Goal: Transaction & Acquisition: Purchase product/service

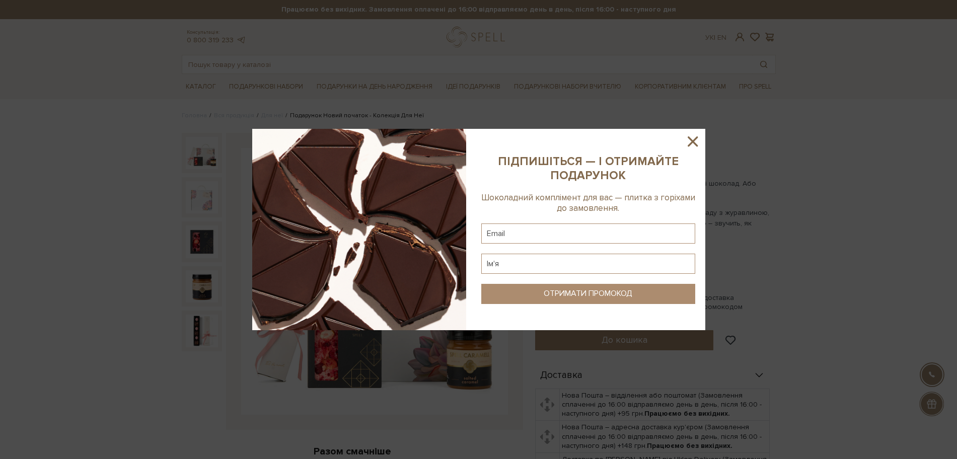
click at [693, 142] on icon at bounding box center [692, 141] width 10 height 10
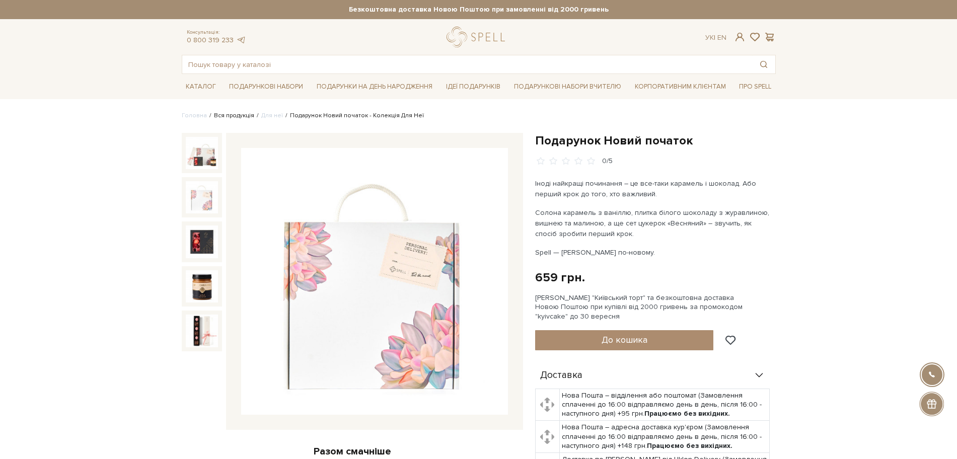
click at [234, 115] on link "Вся продукція" at bounding box center [234, 116] width 40 height 8
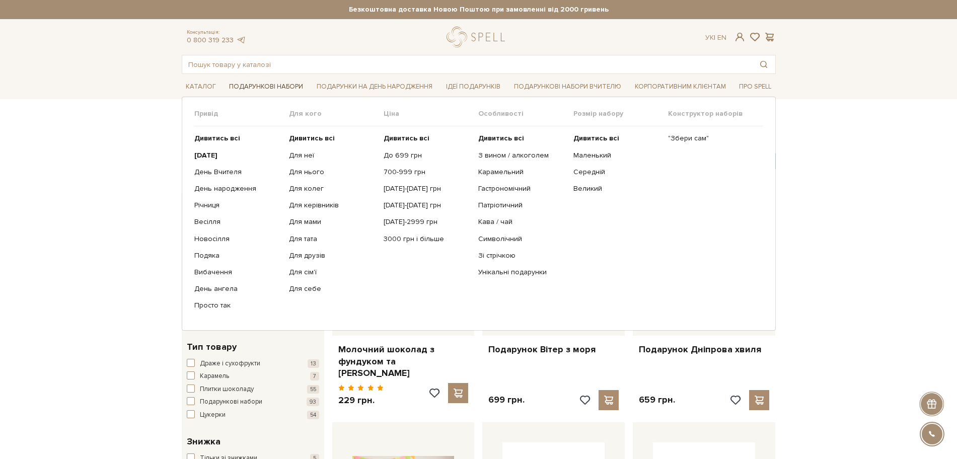
click at [256, 86] on link "Подарункові набори" at bounding box center [266, 87] width 82 height 16
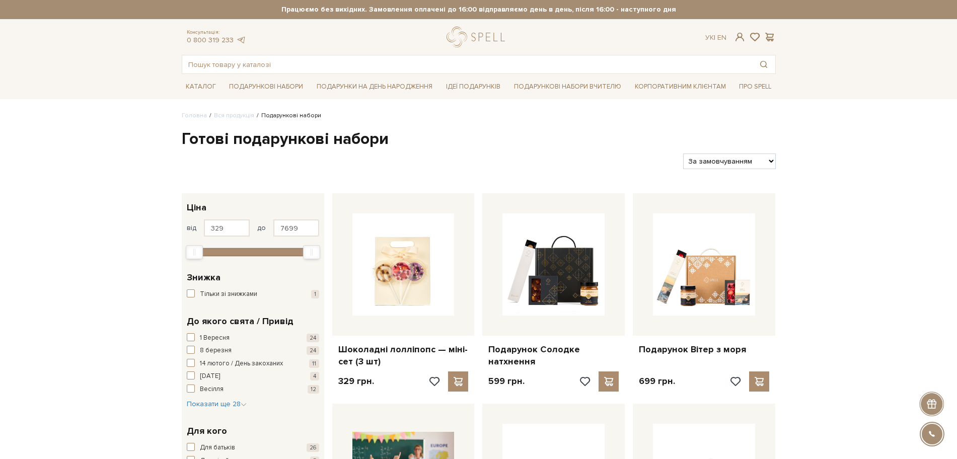
click at [761, 167] on select "За замовчуванням За Ціною (зростання) За Ціною (зменшення) Новинки За популярні…" at bounding box center [729, 161] width 92 height 16
select select "https://spellchocolate.com/our-productions/podarunkovi-box/?sort=p.price&order=…"
click at [683, 153] on select "За замовчуванням За Ціною (зростання) За Ціною (зменшення) Новинки За популярні…" at bounding box center [729, 161] width 92 height 16
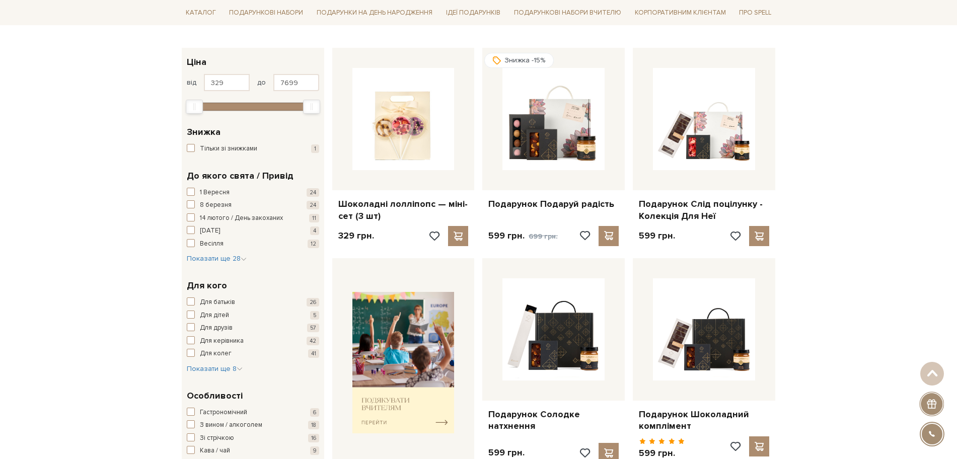
scroll to position [126, 0]
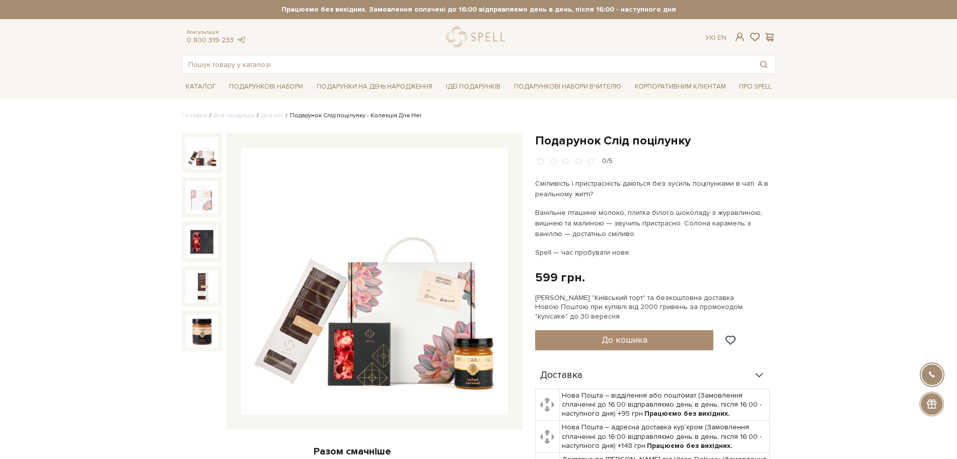
click at [332, 251] on img at bounding box center [374, 281] width 267 height 267
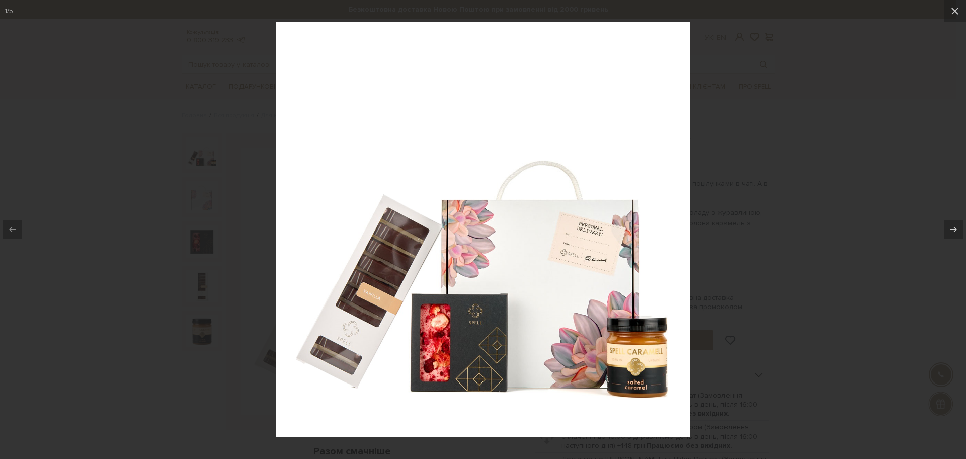
click at [761, 327] on div at bounding box center [483, 229] width 966 height 459
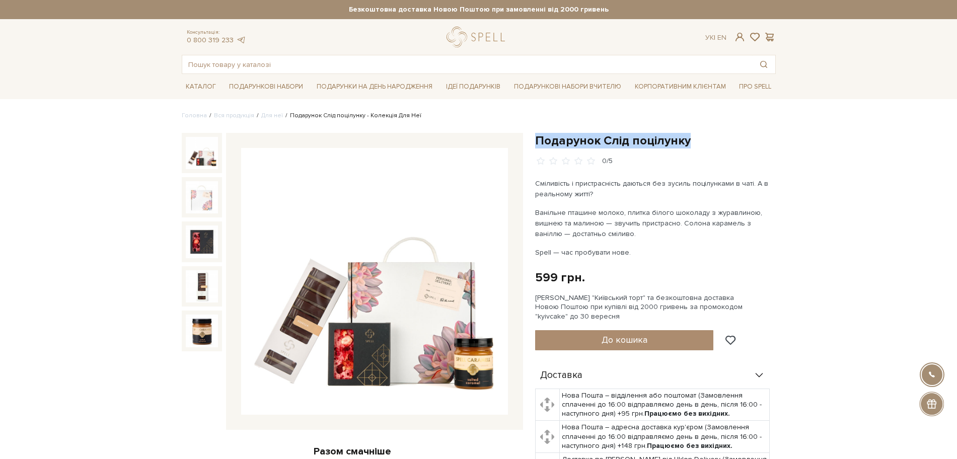
drag, startPoint x: 537, startPoint y: 141, endPoint x: 698, endPoint y: 134, distance: 160.6
click at [698, 134] on h1 "Подарунок Слід поцілунку" at bounding box center [655, 141] width 241 height 16
copy h1 "Подарунок Слід поцілунку"
